Goal: Information Seeking & Learning: Learn about a topic

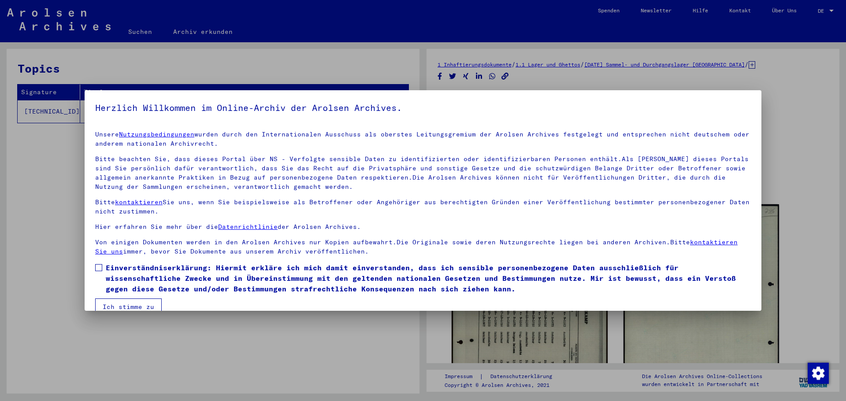
click at [95, 269] on span at bounding box center [98, 267] width 7 height 7
click at [126, 306] on button "Ich stimme zu" at bounding box center [128, 307] width 67 height 17
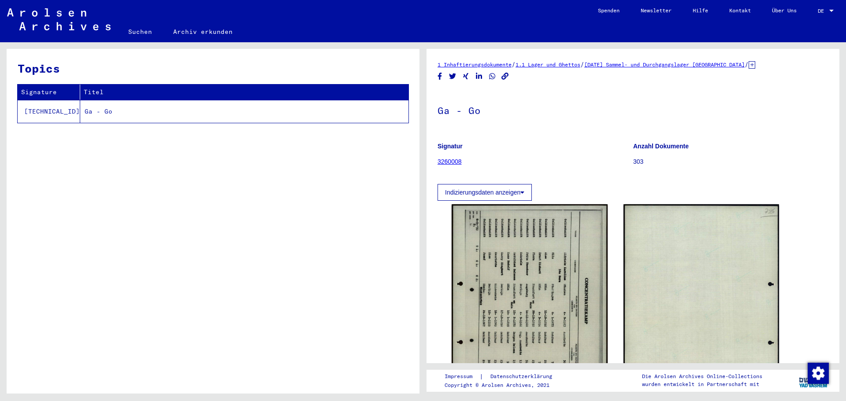
click at [828, 8] on div at bounding box center [831, 11] width 8 height 6
click at [822, 16] on span "English" at bounding box center [816, 16] width 36 height 16
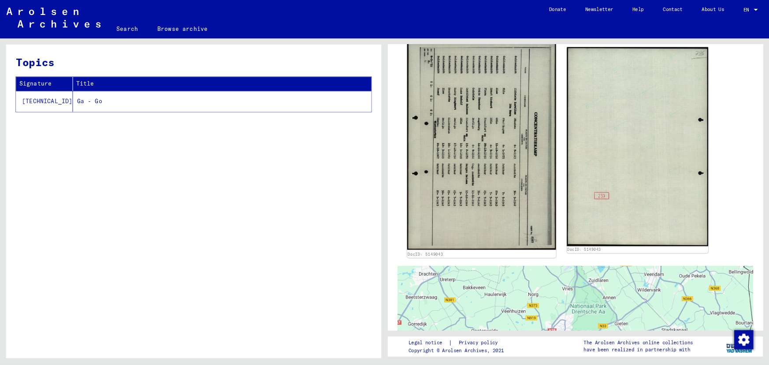
scroll to position [132, 0]
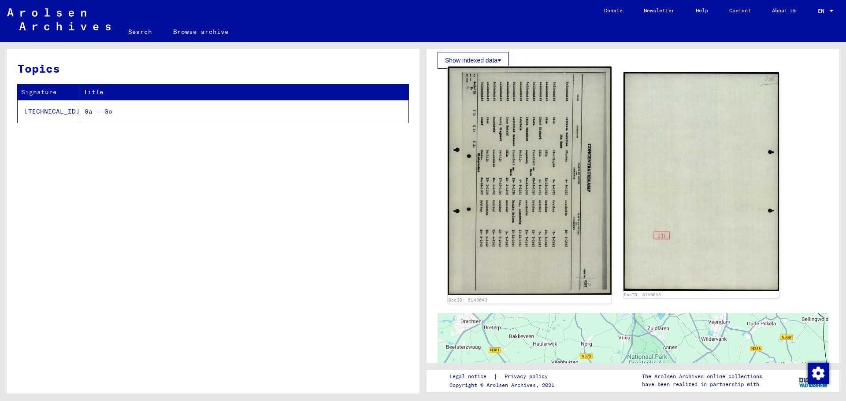
click at [534, 170] on img at bounding box center [528, 181] width 163 height 229
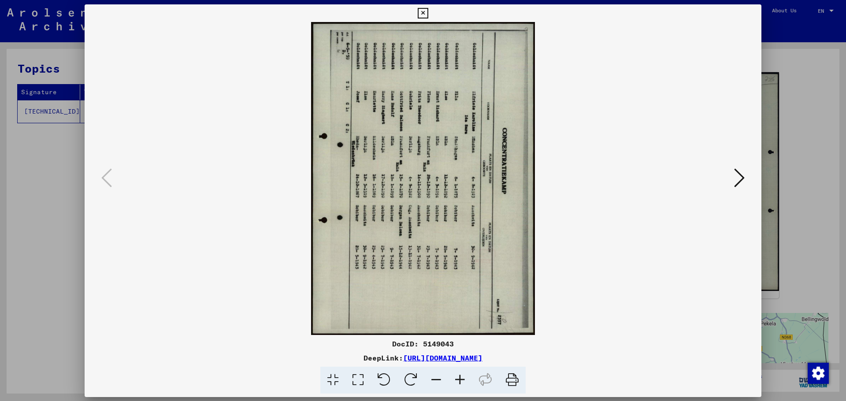
click at [534, 170] on img at bounding box center [423, 178] width 617 height 313
click at [384, 382] on icon at bounding box center [383, 380] width 27 height 27
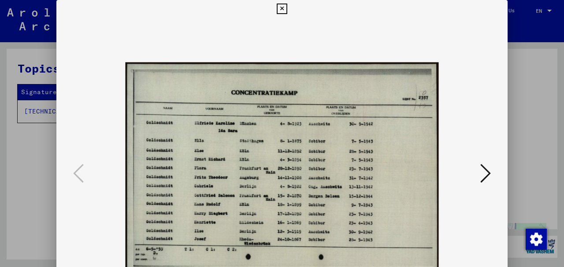
click at [278, 8] on icon at bounding box center [282, 9] width 10 height 11
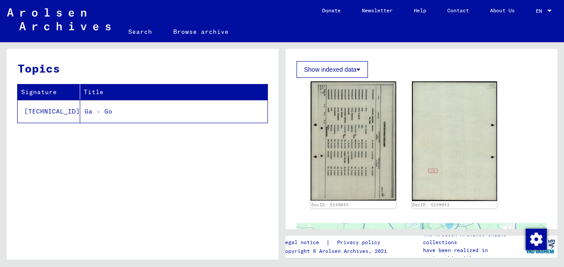
click at [343, 68] on button "Show indexed data" at bounding box center [331, 69] width 71 height 17
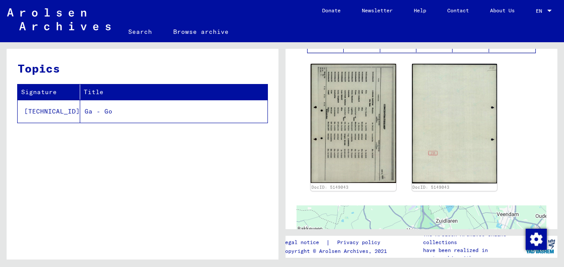
scroll to position [484, 0]
